Goal: Task Accomplishment & Management: Manage account settings

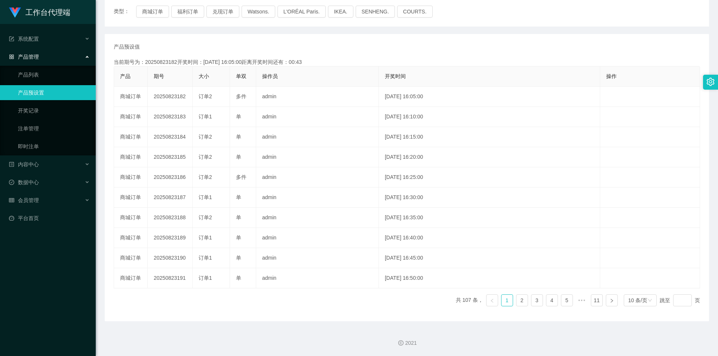
scroll to position [99, 0]
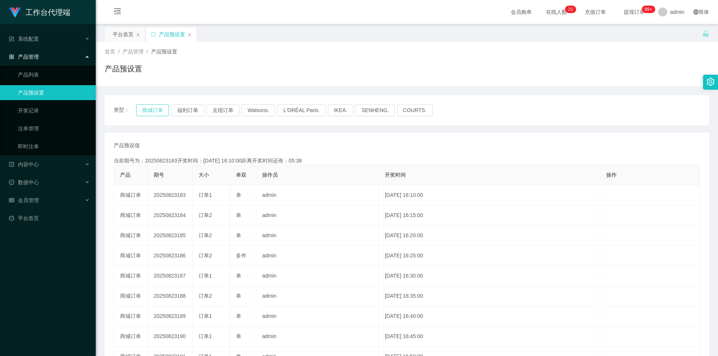
click at [147, 111] on button "商城订单" at bounding box center [152, 110] width 33 height 12
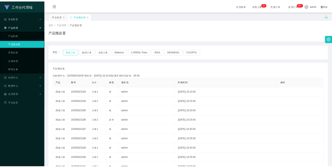
scroll to position [37, 0]
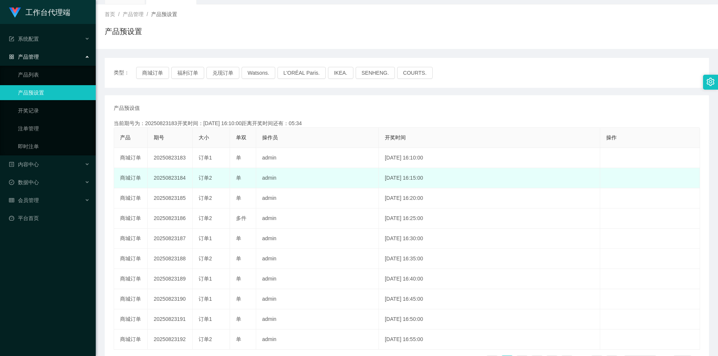
drag, startPoint x: 154, startPoint y: 177, endPoint x: 186, endPoint y: 175, distance: 31.5
click at [186, 175] on td "20250823184" at bounding box center [170, 178] width 45 height 20
copy td "20250823184"
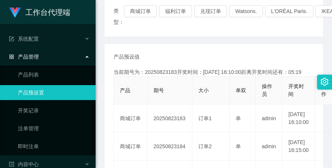
scroll to position [112, 0]
